Goal: Information Seeking & Learning: Check status

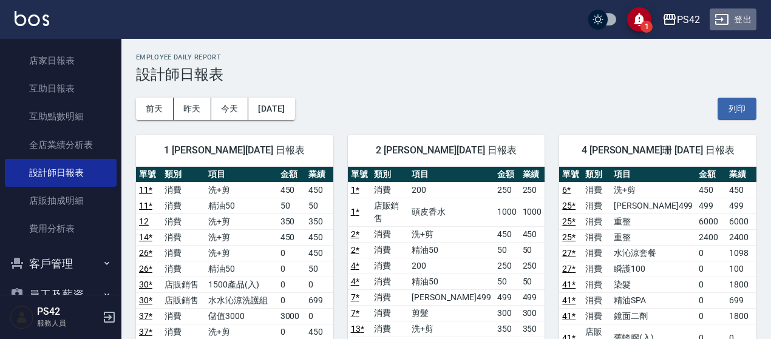
click at [737, 21] on button "登出" at bounding box center [733, 19] width 47 height 22
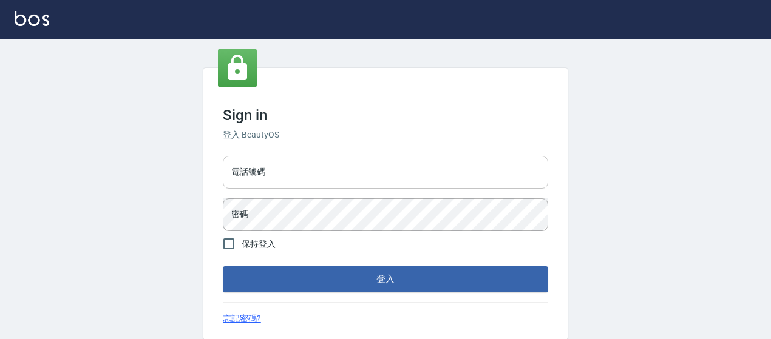
type input "0426657169"
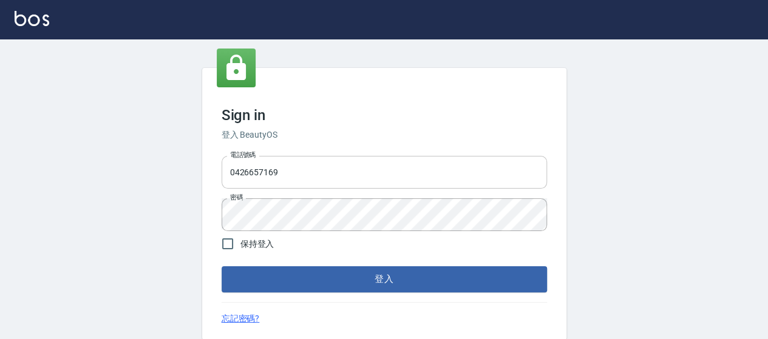
click at [350, 171] on input "0426657169" at bounding box center [384, 172] width 325 height 33
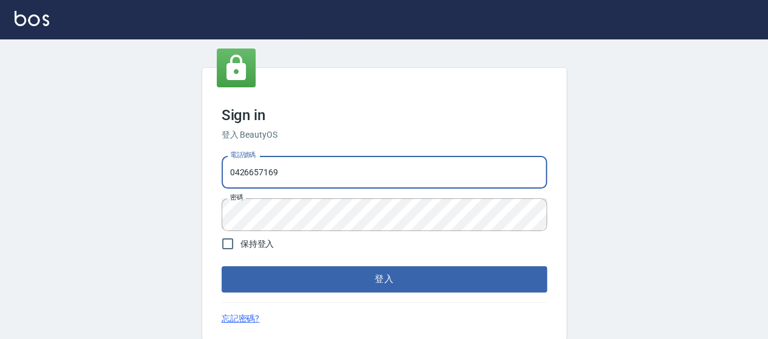
type input "0426657991"
click at [424, 277] on button "登入" at bounding box center [384, 279] width 325 height 25
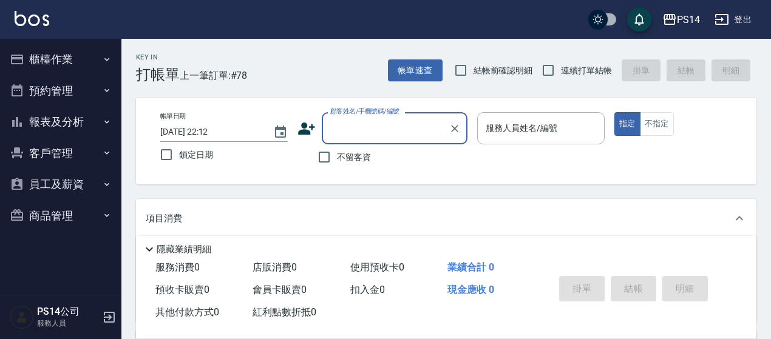
click at [61, 117] on button "報表及分析" at bounding box center [61, 122] width 112 height 32
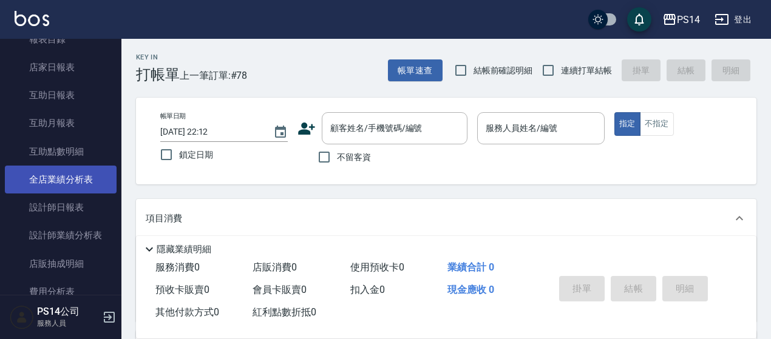
scroll to position [121, 0]
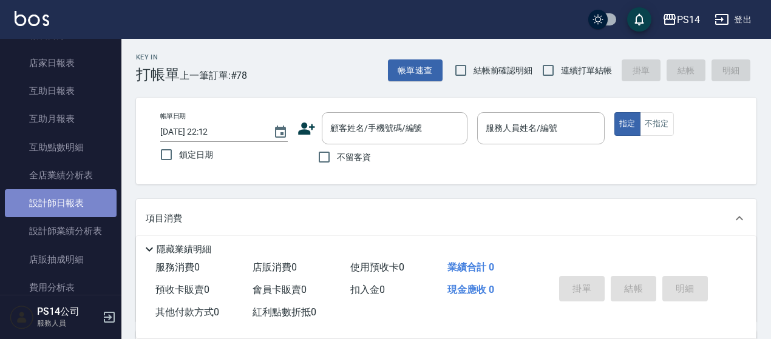
click at [72, 207] on link "設計師日報表" at bounding box center [61, 203] width 112 height 28
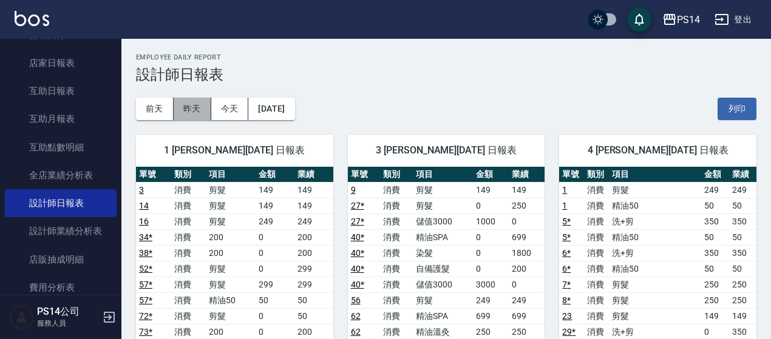
click at [203, 110] on button "昨天" at bounding box center [193, 109] width 38 height 22
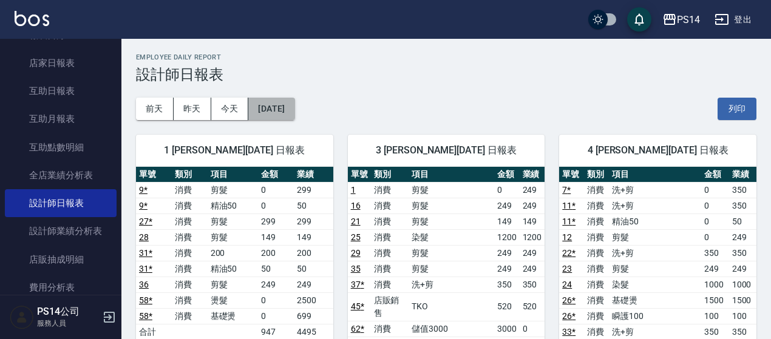
click at [280, 107] on button "2025/08/22" at bounding box center [271, 109] width 46 height 22
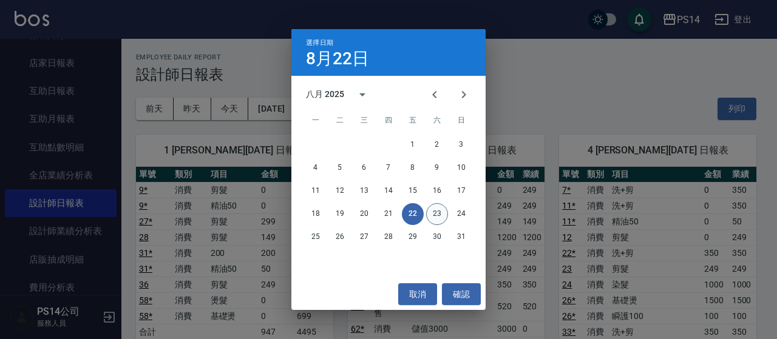
click at [442, 207] on button "23" at bounding box center [437, 214] width 22 height 22
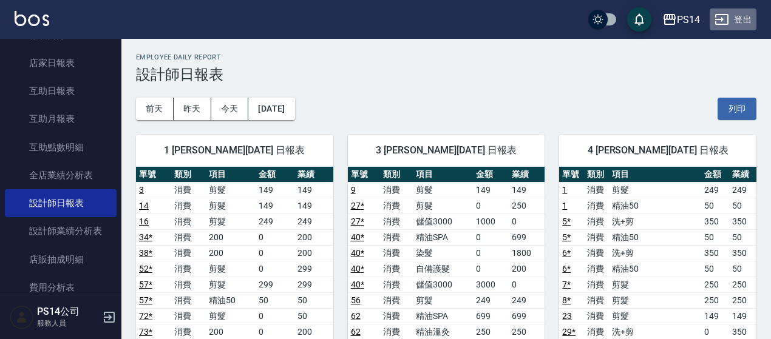
click at [739, 20] on button "登出" at bounding box center [733, 19] width 47 height 22
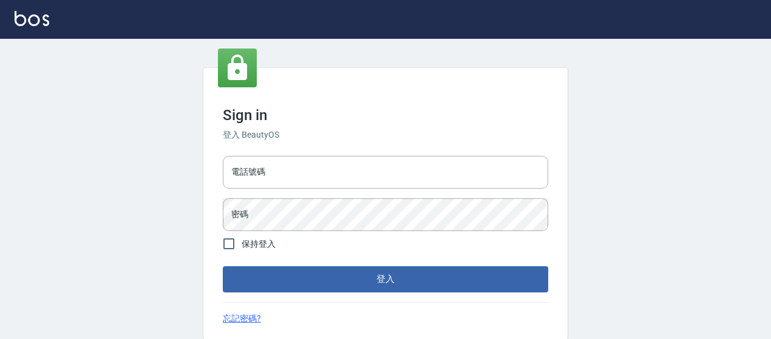
type input "0426657991"
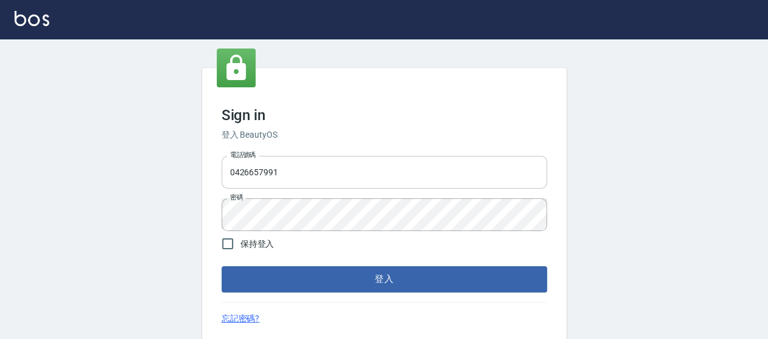
click at [347, 186] on input "0426657991" at bounding box center [384, 172] width 325 height 33
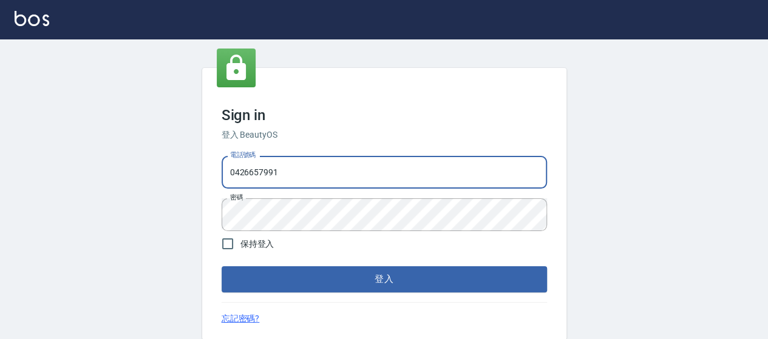
type input "0426653545"
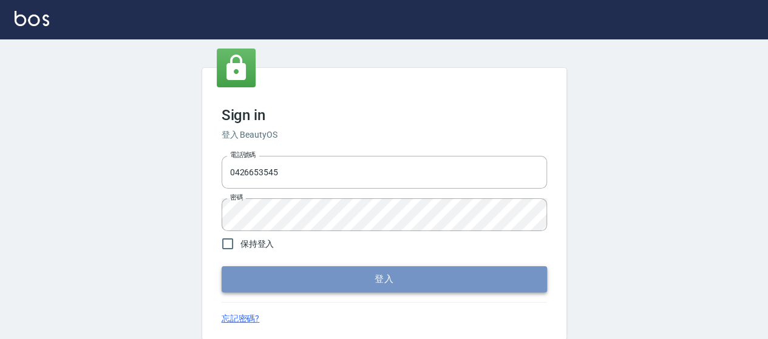
click at [415, 284] on button "登入" at bounding box center [384, 279] width 325 height 25
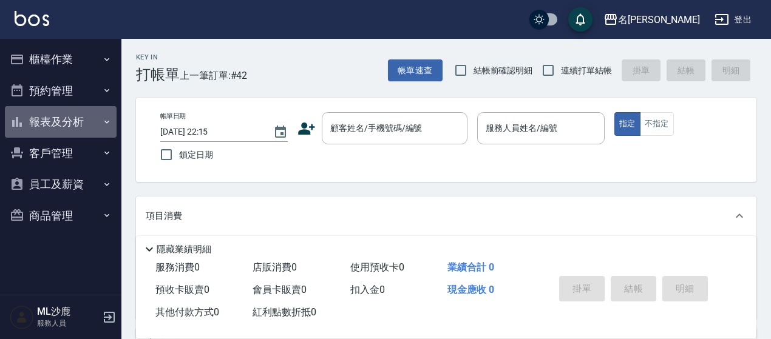
click at [64, 125] on button "報表及分析" at bounding box center [61, 122] width 112 height 32
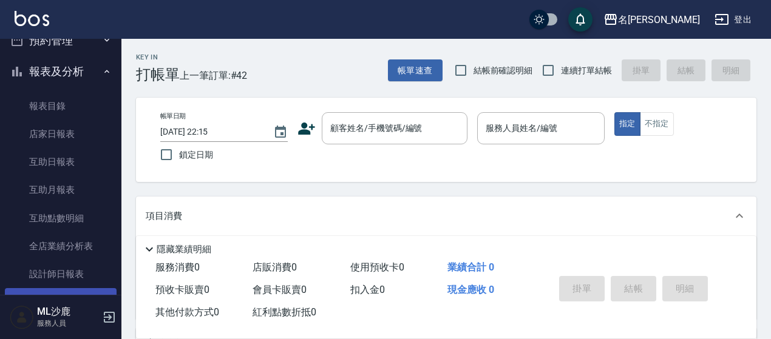
scroll to position [121, 0]
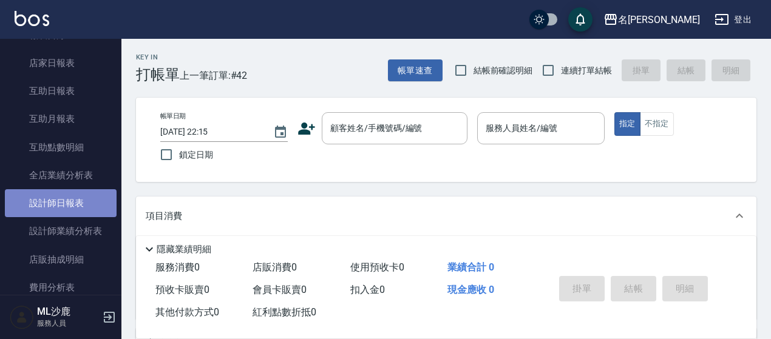
click at [74, 197] on link "設計師日報表" at bounding box center [61, 203] width 112 height 28
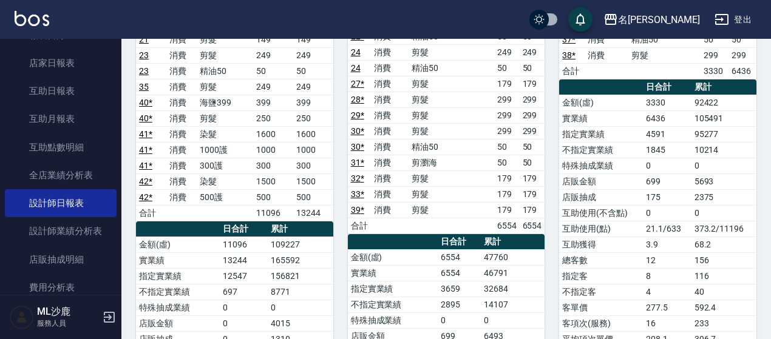
scroll to position [182, 0]
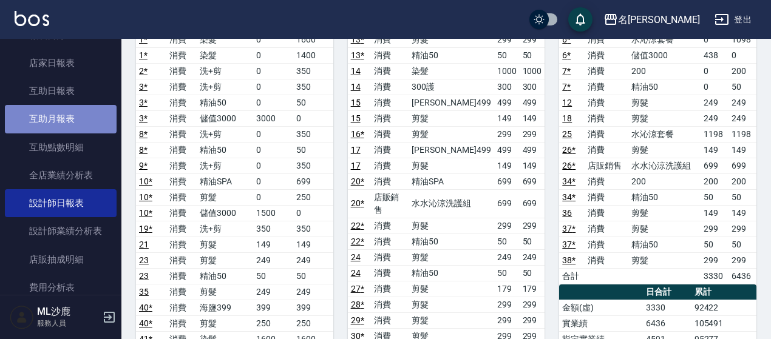
click at [66, 105] on link "互助月報表" at bounding box center [61, 119] width 112 height 28
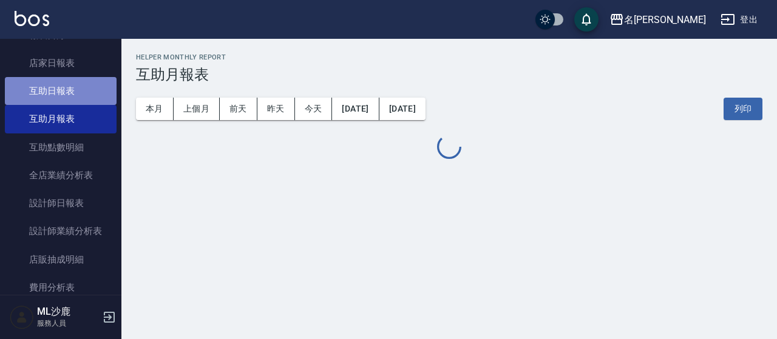
click at [70, 87] on link "互助日報表" at bounding box center [61, 91] width 112 height 28
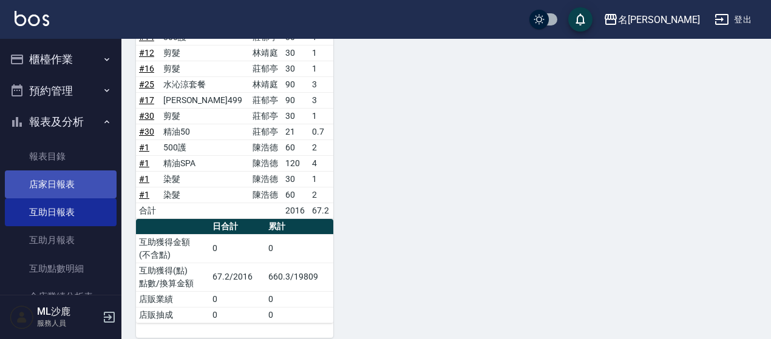
click at [50, 183] on link "店家日報表" at bounding box center [61, 185] width 112 height 28
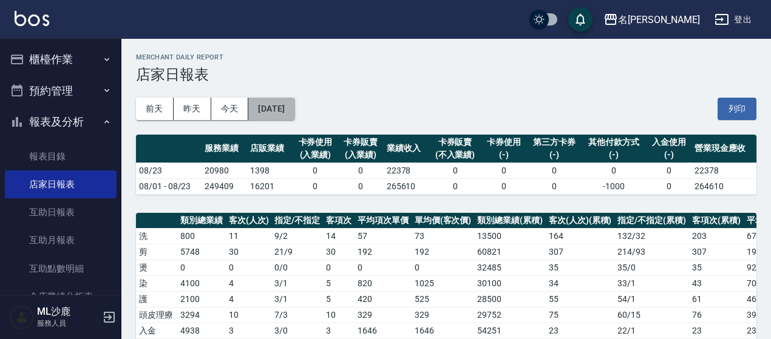
click at [275, 105] on button "[DATE]" at bounding box center [271, 109] width 46 height 22
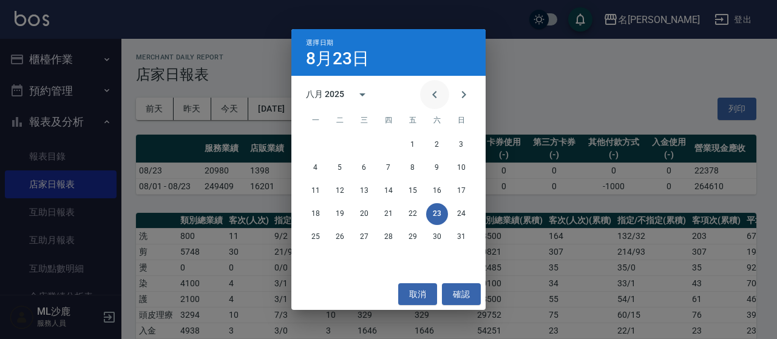
click at [433, 92] on icon "Previous month" at bounding box center [434, 94] width 15 height 15
click at [393, 236] on button "31" at bounding box center [389, 237] width 22 height 22
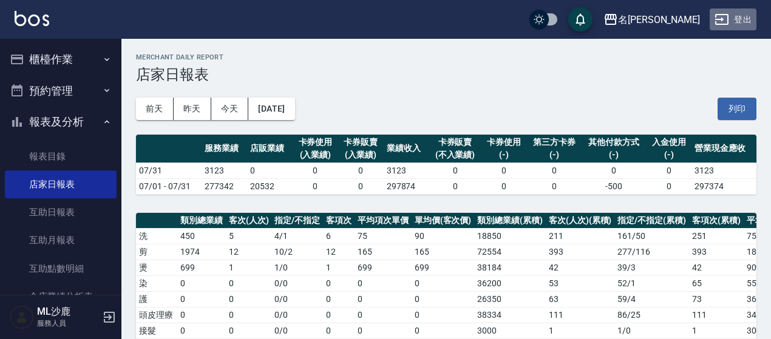
click at [737, 16] on button "登出" at bounding box center [733, 19] width 47 height 22
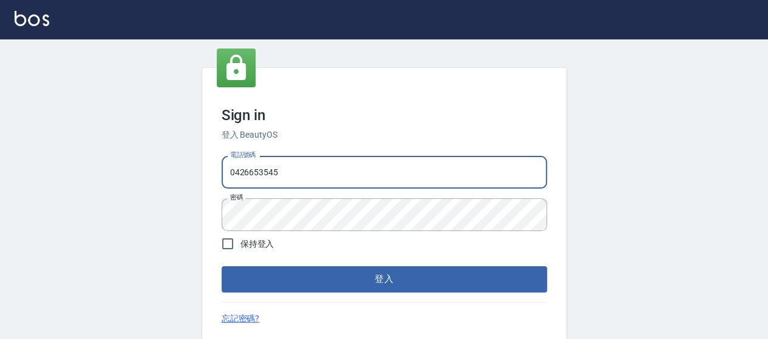
click at [339, 170] on input "0426653545" at bounding box center [384, 172] width 325 height 33
type input "0426657991"
click at [372, 285] on button "登入" at bounding box center [384, 279] width 325 height 25
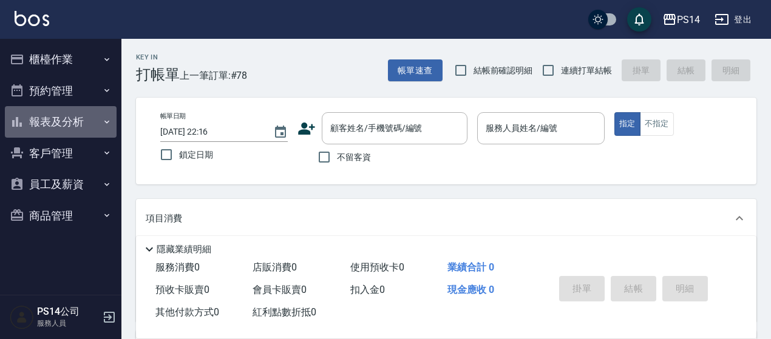
click at [71, 117] on button "報表及分析" at bounding box center [61, 122] width 112 height 32
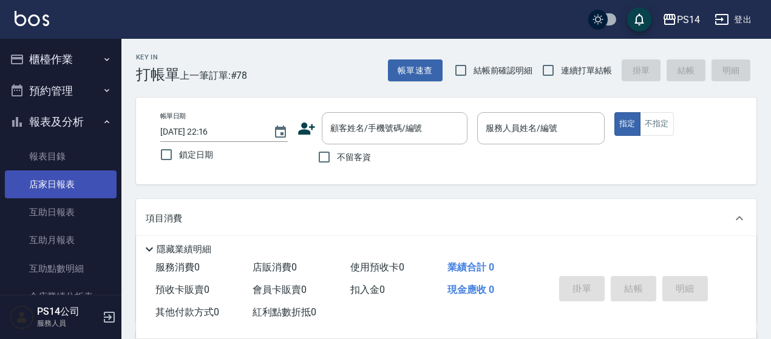
click at [80, 185] on link "店家日報表" at bounding box center [61, 185] width 112 height 28
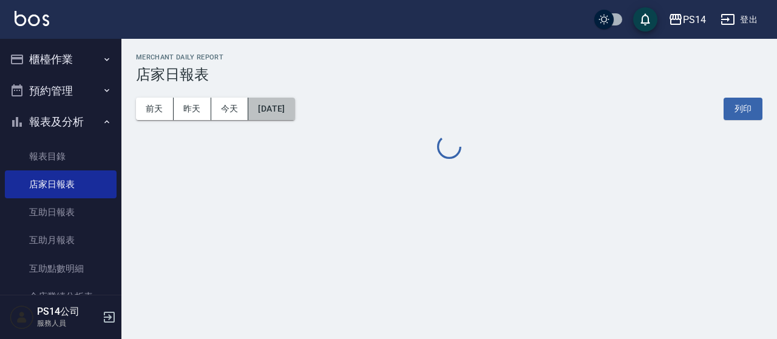
click at [294, 106] on button "[DATE]" at bounding box center [271, 109] width 46 height 22
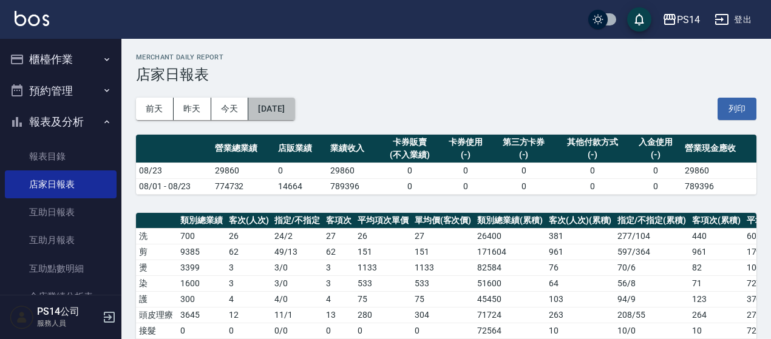
click at [294, 116] on button "[DATE]" at bounding box center [271, 109] width 46 height 22
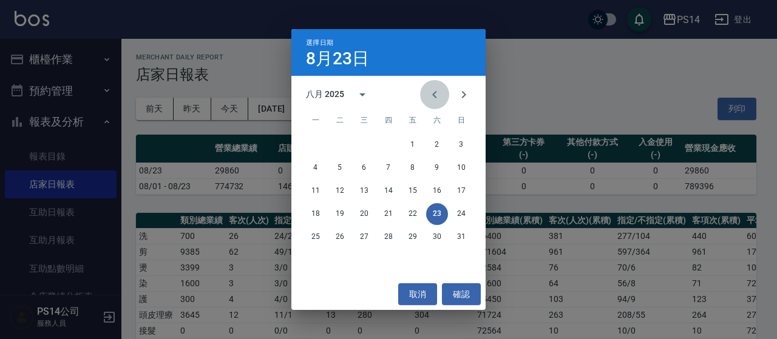
click at [425, 101] on button "Previous month" at bounding box center [434, 94] width 29 height 29
click at [395, 241] on button "31" at bounding box center [389, 237] width 22 height 22
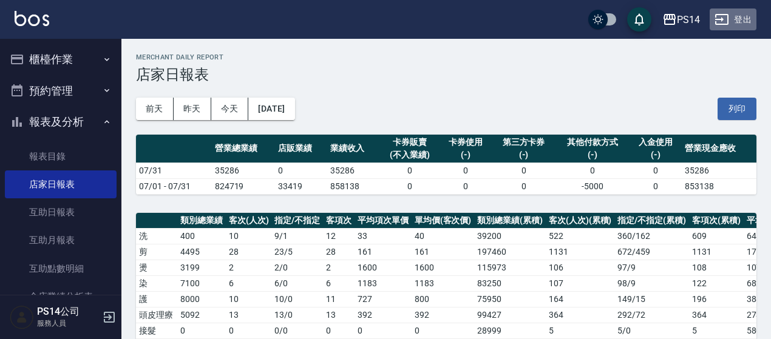
click at [735, 14] on button "登出" at bounding box center [733, 19] width 47 height 22
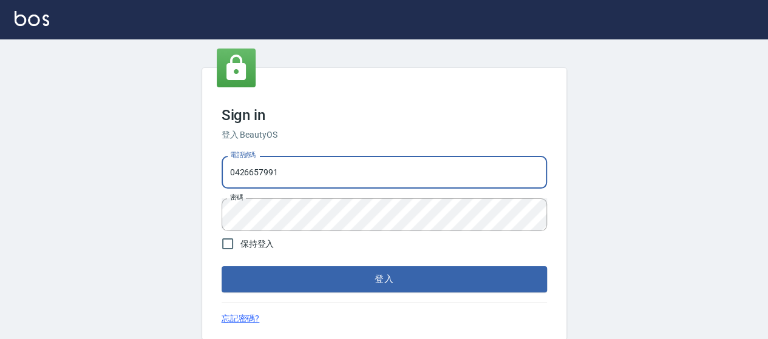
click at [328, 175] on input "0426657991" at bounding box center [384, 172] width 325 height 33
type input "0426657169"
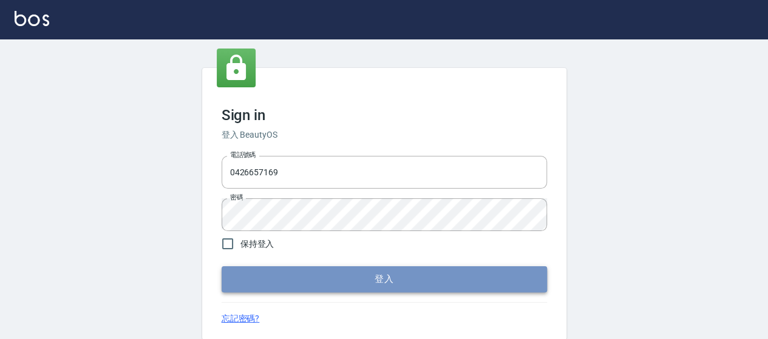
click at [432, 271] on button "登入" at bounding box center [384, 279] width 325 height 25
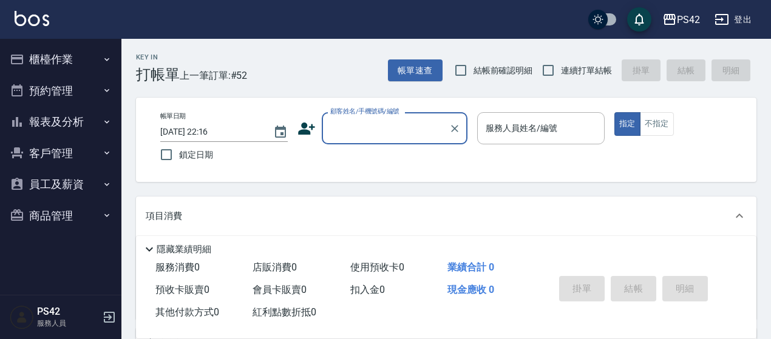
click at [70, 145] on button "客戶管理" at bounding box center [61, 154] width 112 height 32
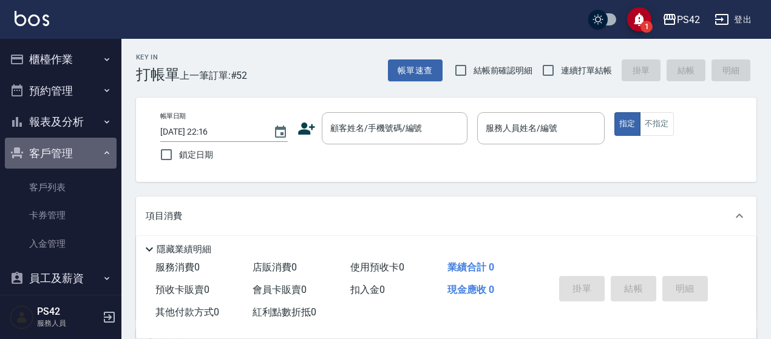
click at [81, 149] on button "客戶管理" at bounding box center [61, 154] width 112 height 32
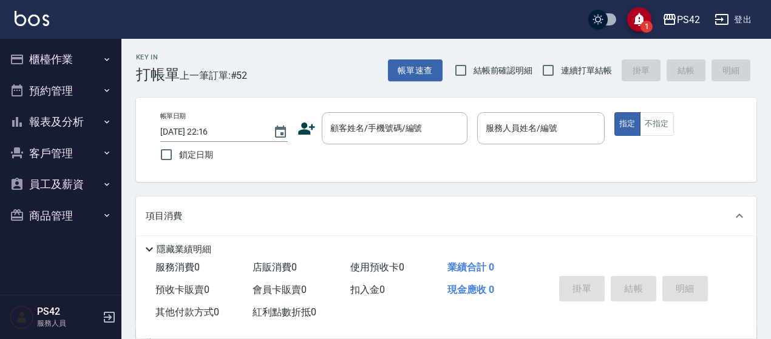
click at [79, 120] on button "報表及分析" at bounding box center [61, 122] width 112 height 32
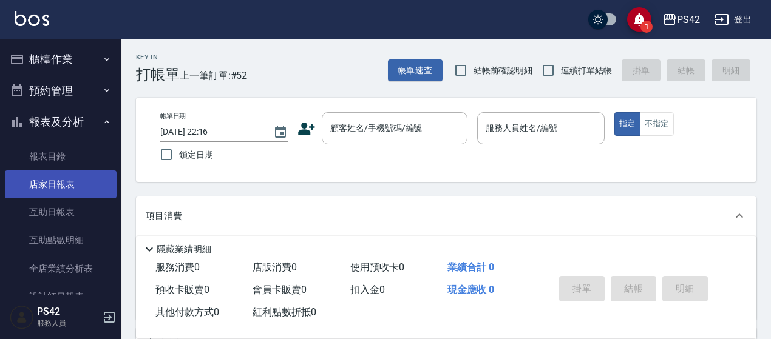
click at [83, 186] on link "店家日報表" at bounding box center [61, 185] width 112 height 28
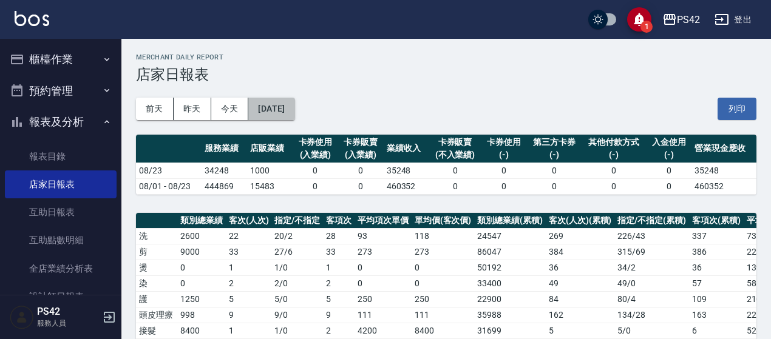
click at [287, 106] on button "2025/08/23" at bounding box center [271, 109] width 46 height 22
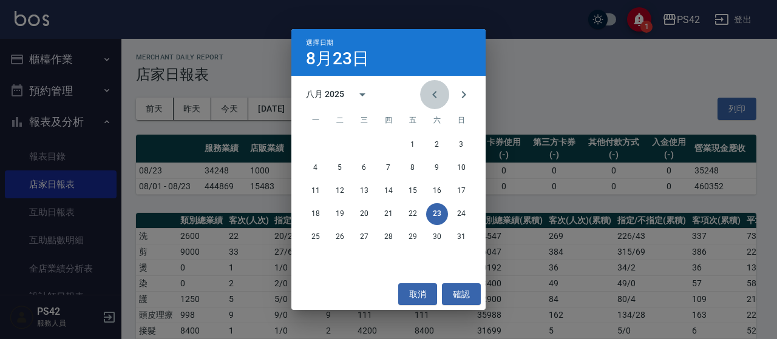
click at [435, 97] on icon "Previous month" at bounding box center [434, 94] width 4 height 7
click at [392, 239] on button "31" at bounding box center [389, 237] width 22 height 22
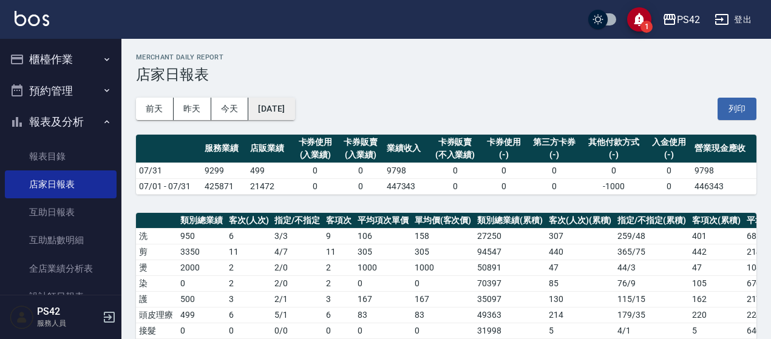
click at [294, 103] on button "2025/07/31" at bounding box center [271, 109] width 46 height 22
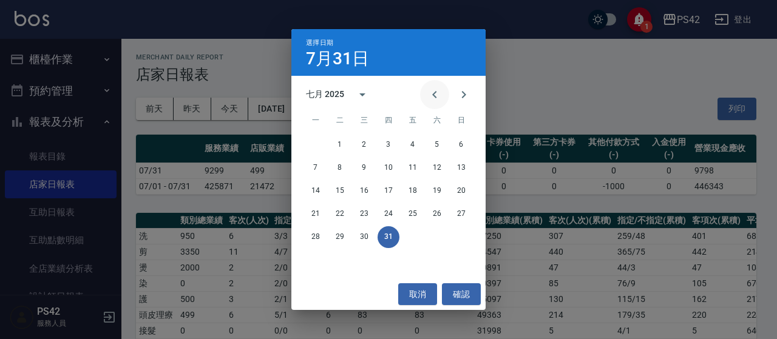
click at [442, 98] on button "Previous month" at bounding box center [434, 94] width 29 height 29
click at [324, 261] on button "30" at bounding box center [316, 261] width 22 height 22
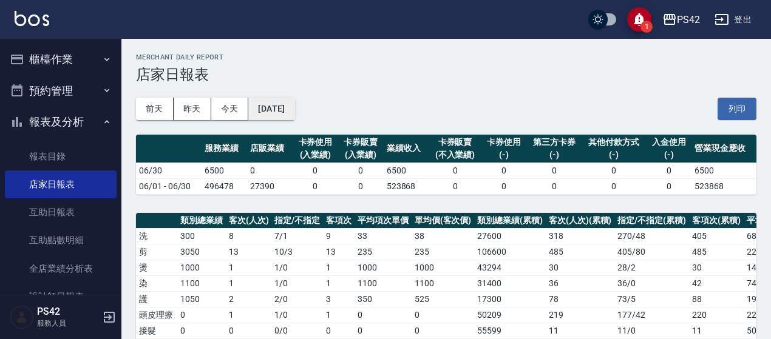
click at [291, 106] on button "2025/06/30" at bounding box center [271, 109] width 46 height 22
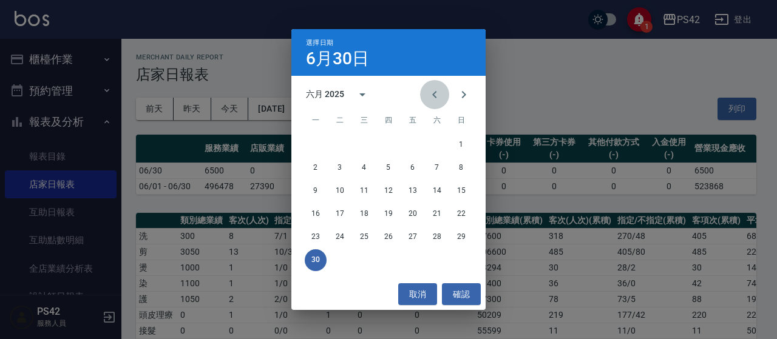
click at [441, 98] on icon "Previous month" at bounding box center [434, 94] width 15 height 15
click at [426, 236] on button "31" at bounding box center [437, 237] width 22 height 22
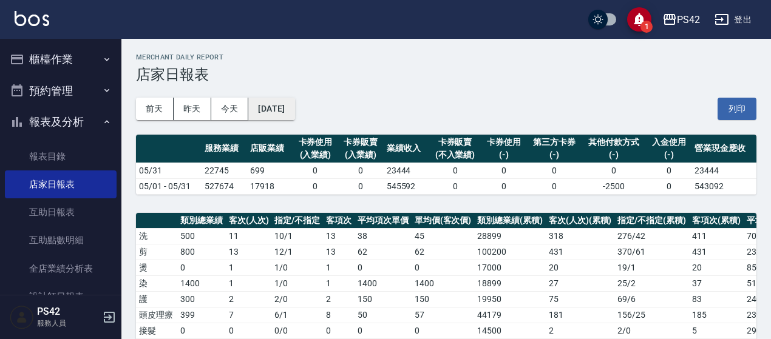
click at [294, 109] on button "2025/05/31" at bounding box center [271, 109] width 46 height 22
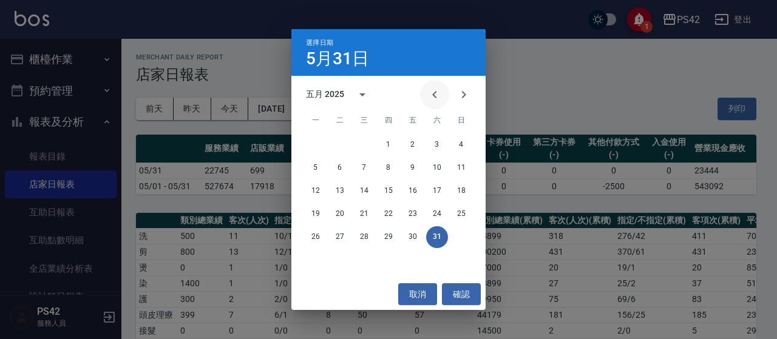
click at [427, 95] on icon "Previous month" at bounding box center [434, 94] width 15 height 15
click at [367, 242] on button "30" at bounding box center [364, 237] width 22 height 22
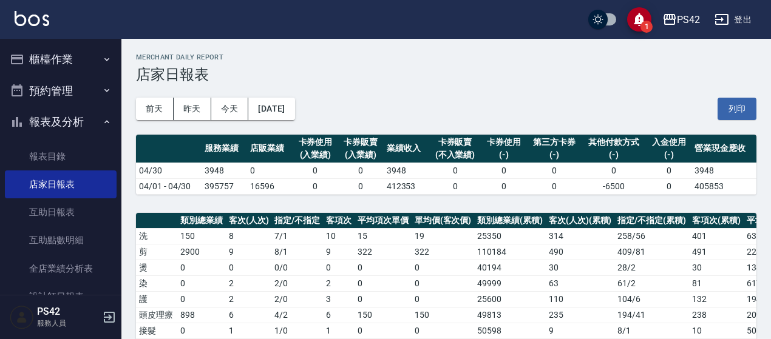
click at [731, 15] on button "登出" at bounding box center [733, 19] width 47 height 22
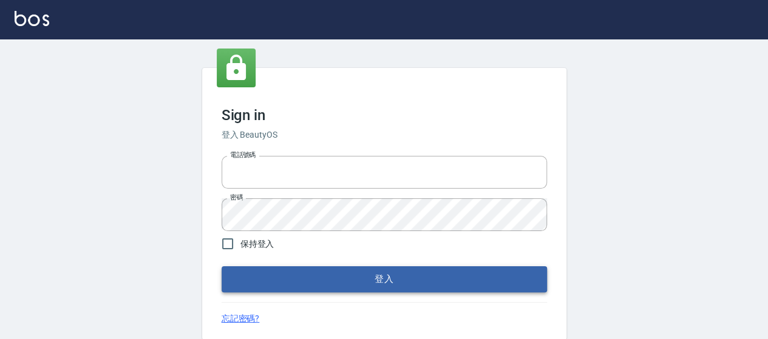
type input "0426657169"
click at [339, 270] on button "登入" at bounding box center [384, 279] width 325 height 25
